Goal: Task Accomplishment & Management: Manage account settings

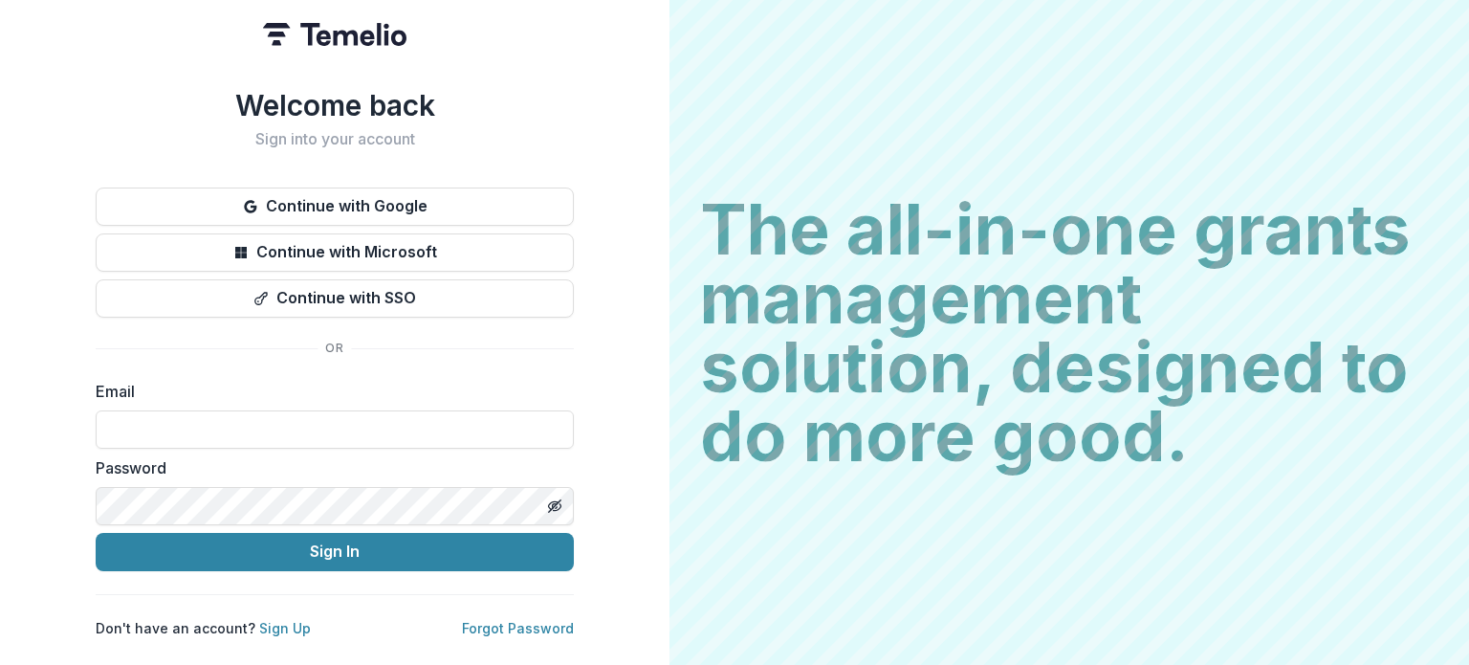
click at [256, 420] on input at bounding box center [335, 429] width 478 height 38
type input "*"
type input "**********"
click at [96, 533] on button "Sign In" at bounding box center [335, 552] width 478 height 38
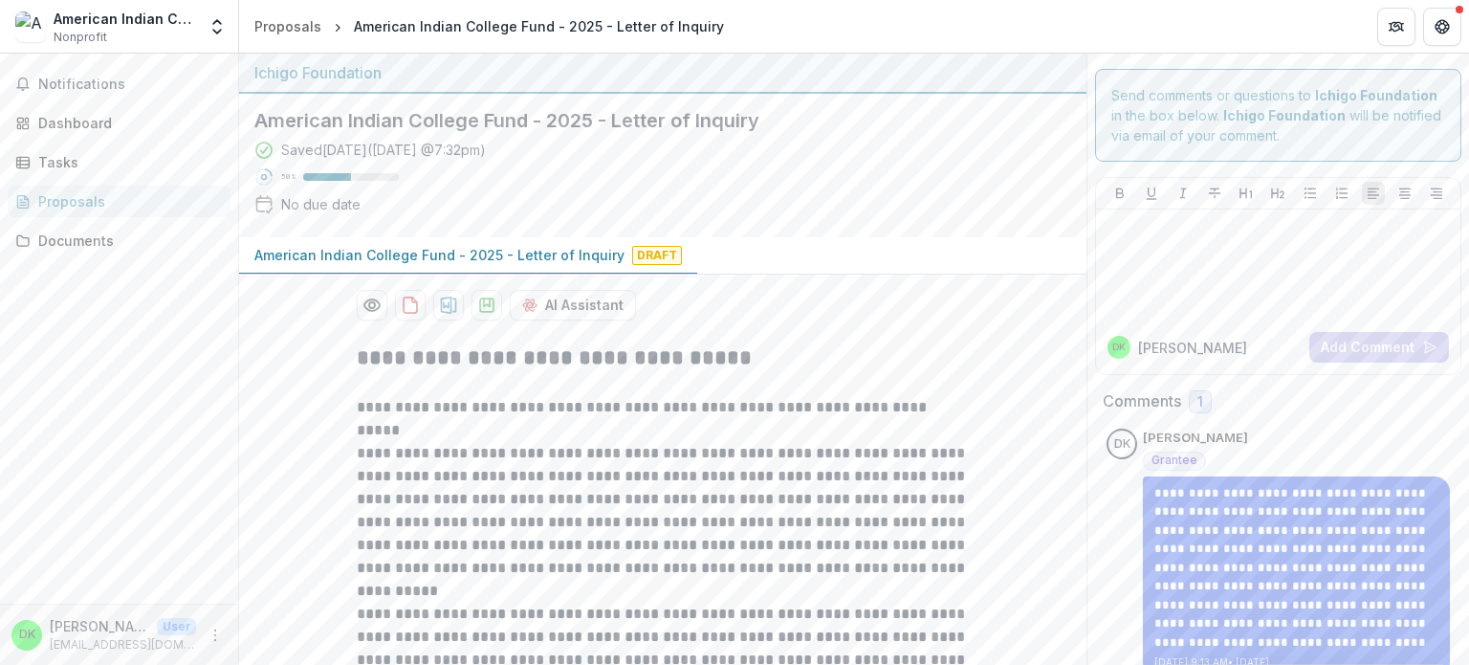
click at [724, 178] on div "Saved [DATE] ( [DATE] 7:32pm ) 50 % No due date" at bounding box center [647, 181] width 786 height 82
click at [406, 305] on icon "download-proposal" at bounding box center [410, 305] width 19 height 19
click at [685, 472] on p "**********" at bounding box center [663, 511] width 612 height 138
click at [127, 197] on div "Proposals" at bounding box center [126, 201] width 177 height 20
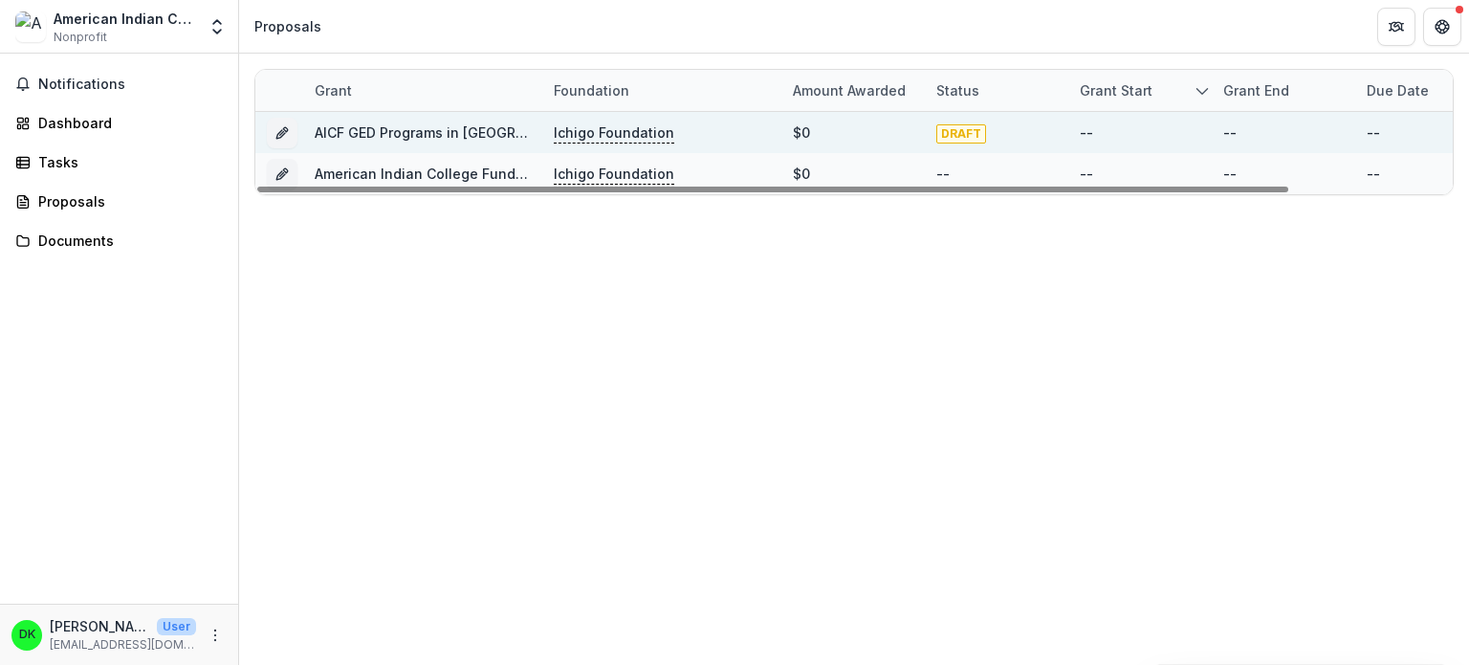
click at [463, 129] on link "AICF GED Programs in [GEOGRAPHIC_DATA]/Prison" at bounding box center [480, 132] width 331 height 16
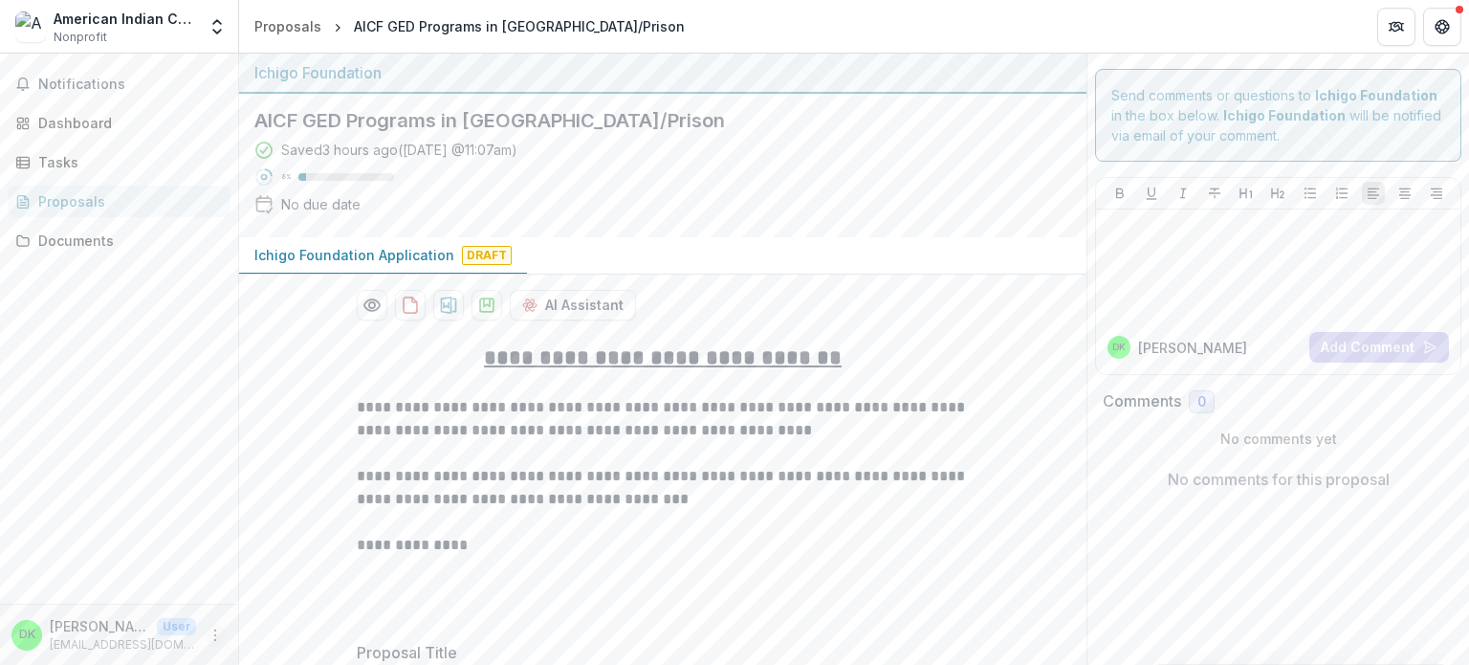
click at [208, 638] on icon "More" at bounding box center [215, 634] width 15 height 15
drag, startPoint x: 291, startPoint y: 634, endPoint x: 306, endPoint y: 619, distance: 21.6
click at [291, 634] on button "Logout" at bounding box center [341, 626] width 205 height 32
